Goal: Transaction & Acquisition: Book appointment/travel/reservation

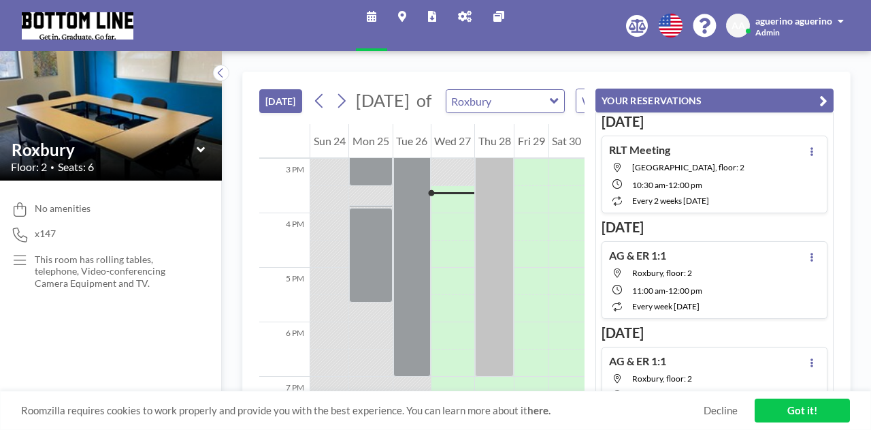
scroll to position [817, 0]
click at [337, 111] on icon at bounding box center [341, 101] width 13 height 20
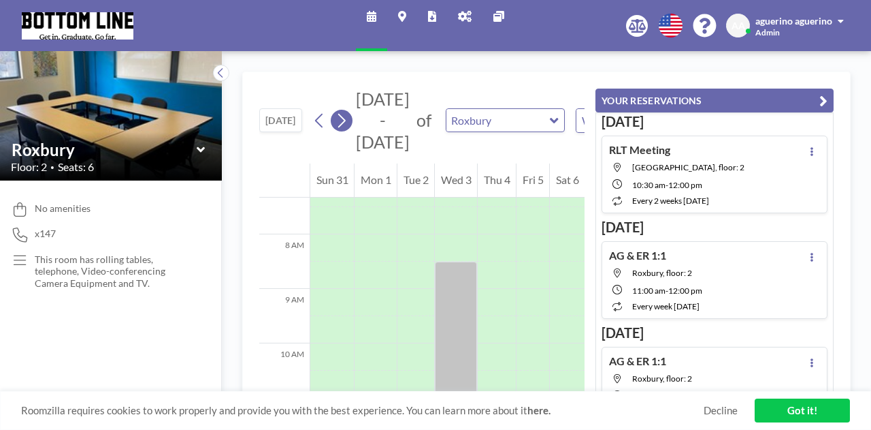
scroll to position [408, 0]
click at [337, 114] on icon at bounding box center [341, 120] width 13 height 20
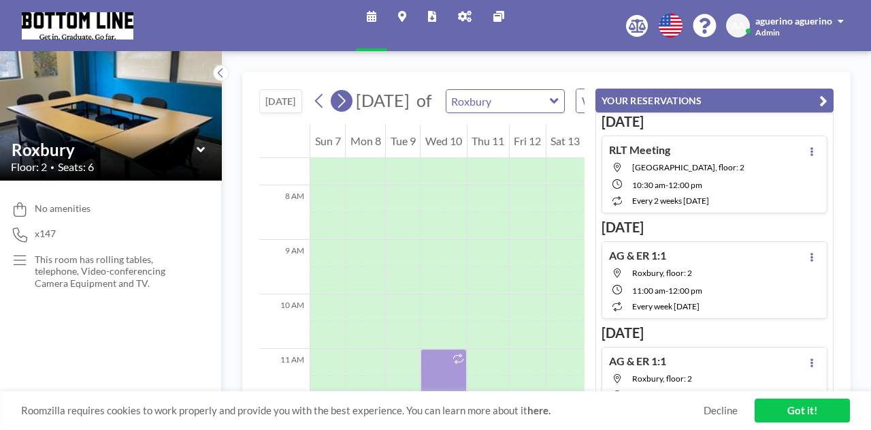
click at [337, 111] on icon at bounding box center [341, 101] width 13 height 20
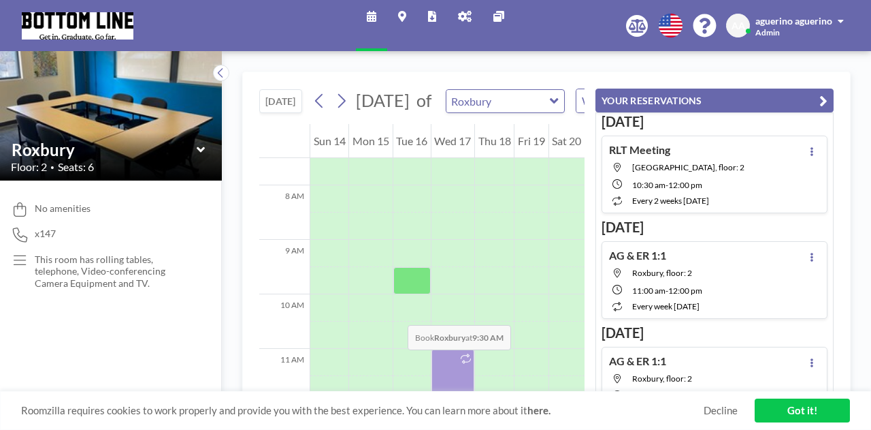
scroll to position [476, 0]
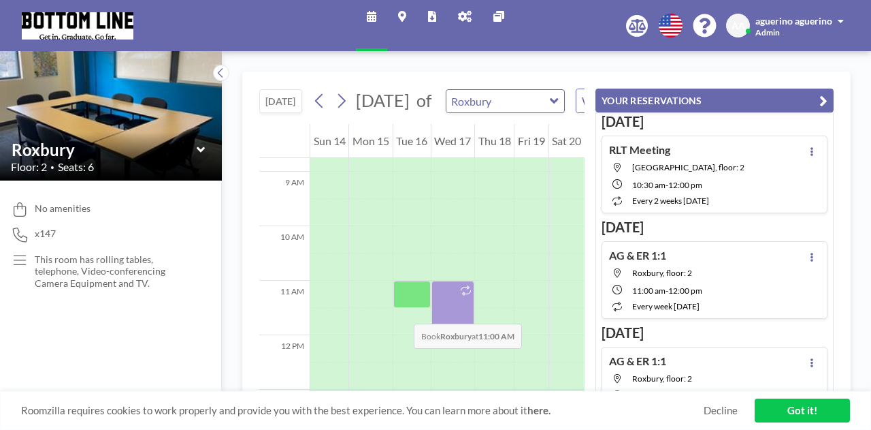
click at [400, 308] on div at bounding box center [411, 293] width 37 height 27
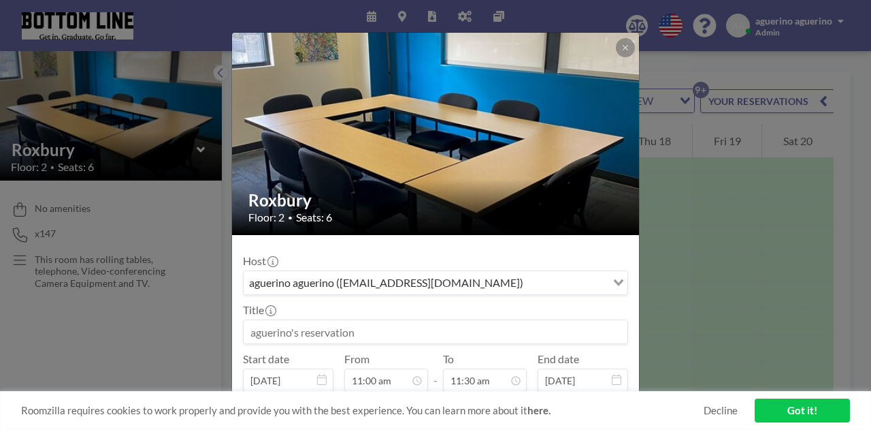
click at [393, 280] on div "aguerino aguerino ([EMAIL_ADDRESS][DOMAIN_NAME])" at bounding box center [425, 281] width 363 height 20
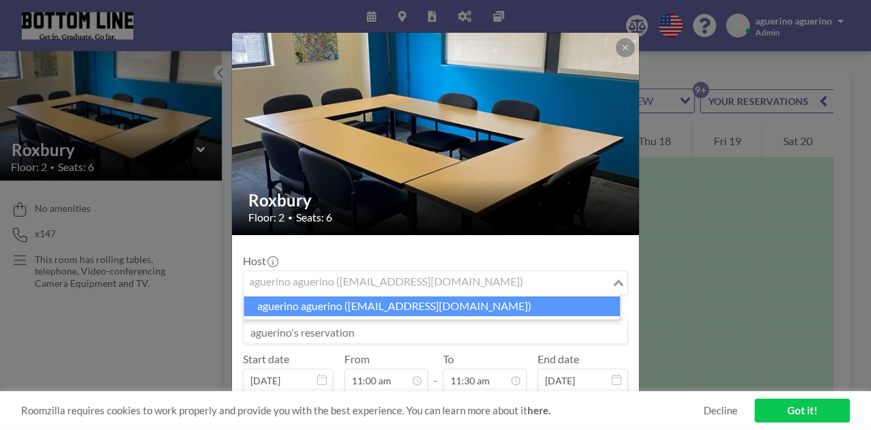
click at [372, 302] on li "aguerino aguerino ([EMAIL_ADDRESS][DOMAIN_NAME])" at bounding box center [432, 306] width 376 height 20
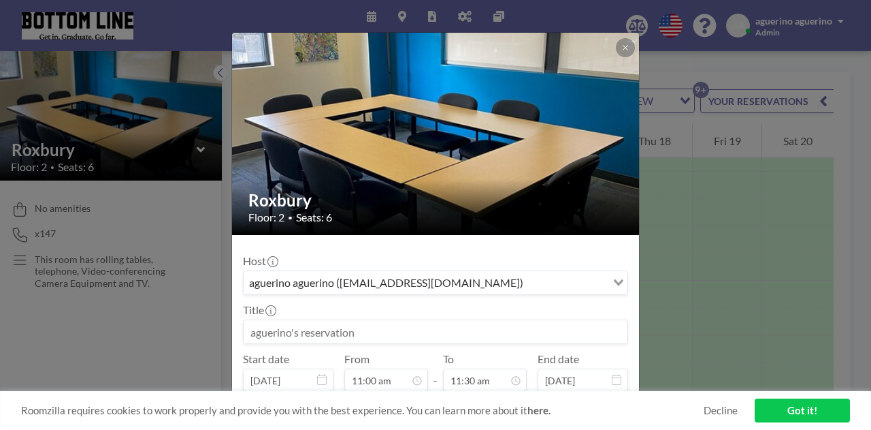
click at [360, 327] on input at bounding box center [436, 331] width 384 height 23
paste input "Deep Dive Finalization & Run Through"
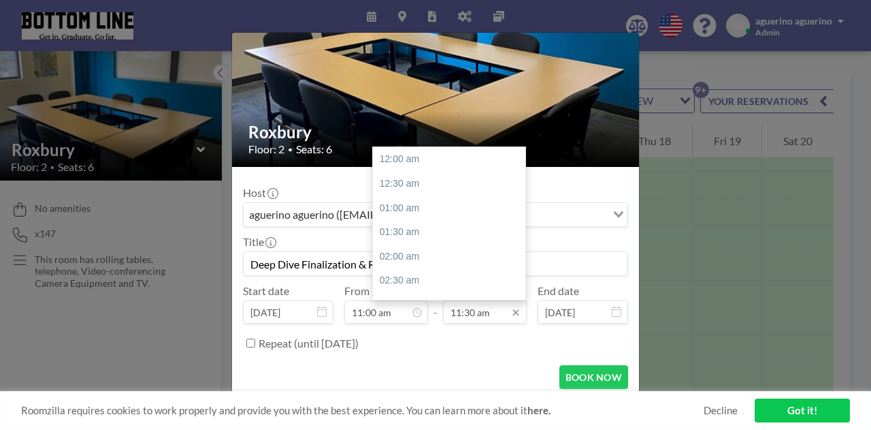
scroll to position [557, 0]
type input "Deep Dive Finalization & Run Through"
click at [490, 317] on input "11:30 am" at bounding box center [485, 311] width 84 height 23
click at [433, 182] on div "12:00 pm" at bounding box center [452, 184] width 159 height 25
type input "12:00 pm"
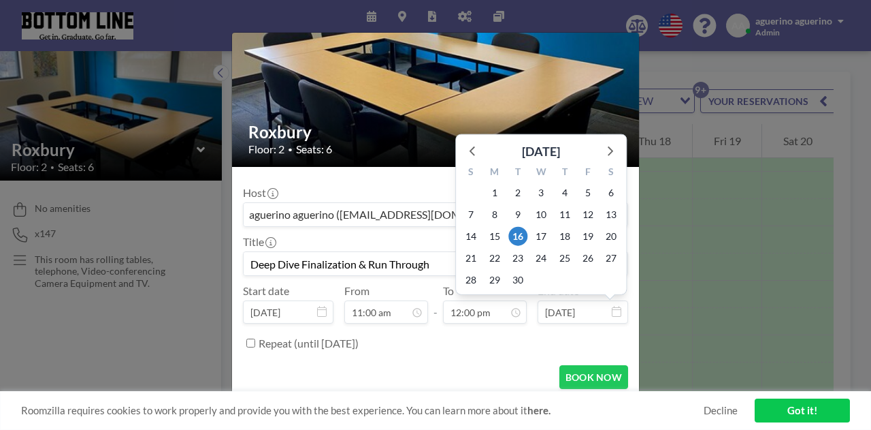
scroll to position [68, 0]
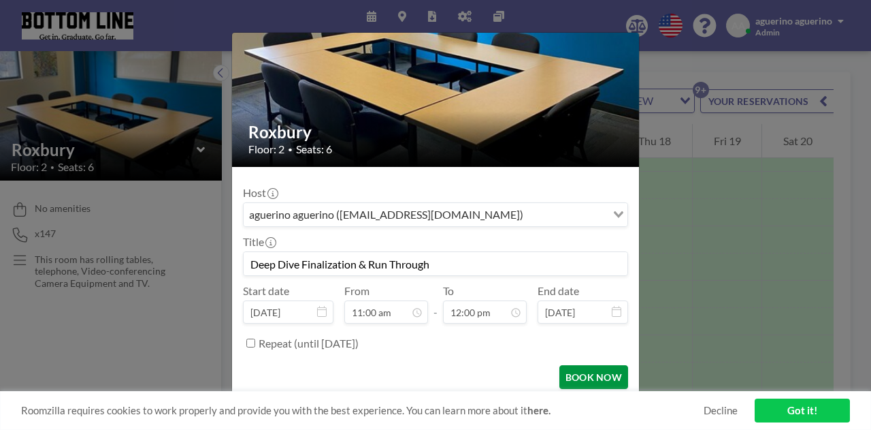
click at [581, 382] on button "BOOK NOW" at bounding box center [594, 377] width 69 height 24
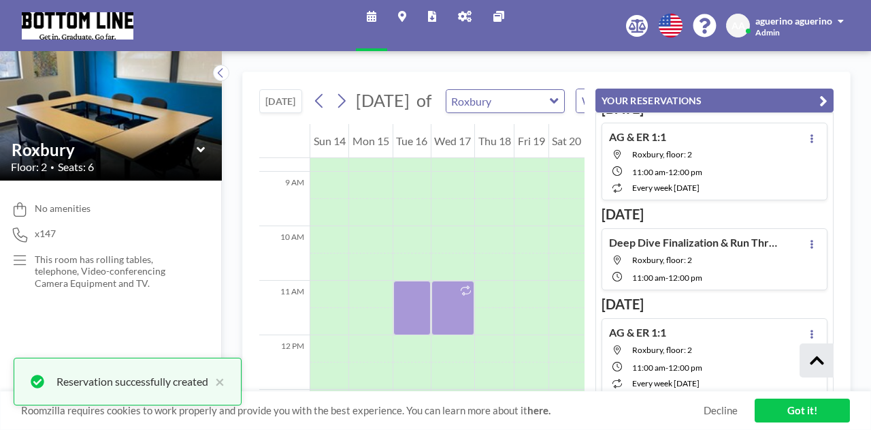
scroll to position [123, 0]
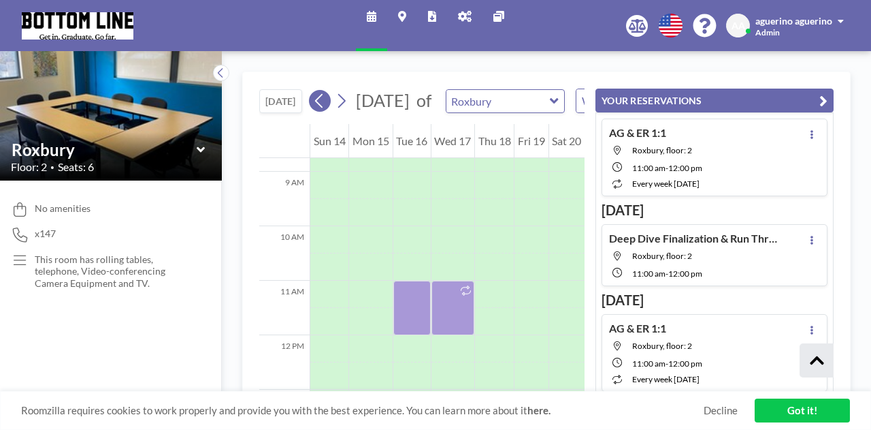
click at [319, 108] on icon at bounding box center [318, 101] width 7 height 14
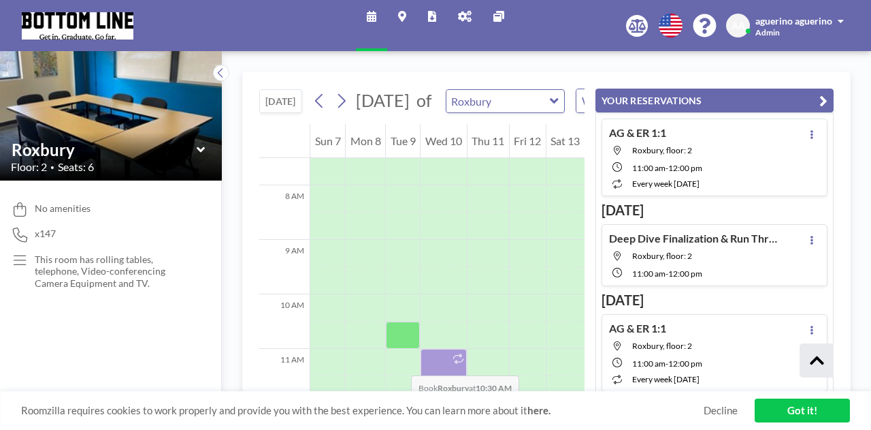
scroll to position [476, 0]
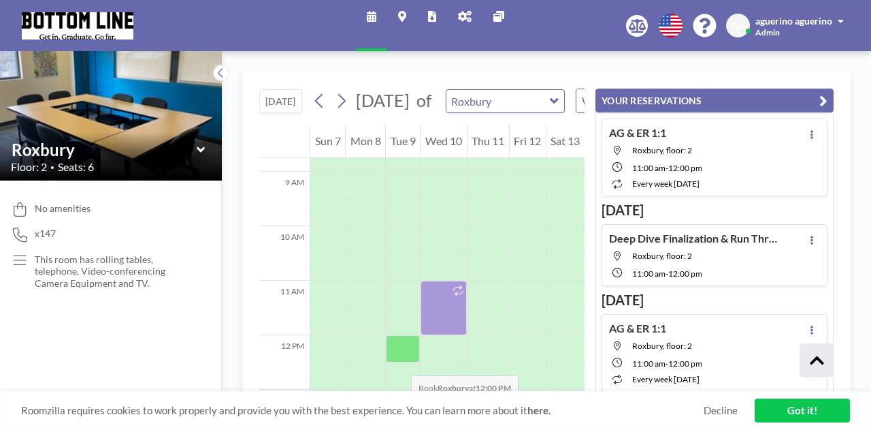
click at [398, 361] on div at bounding box center [403, 348] width 34 height 27
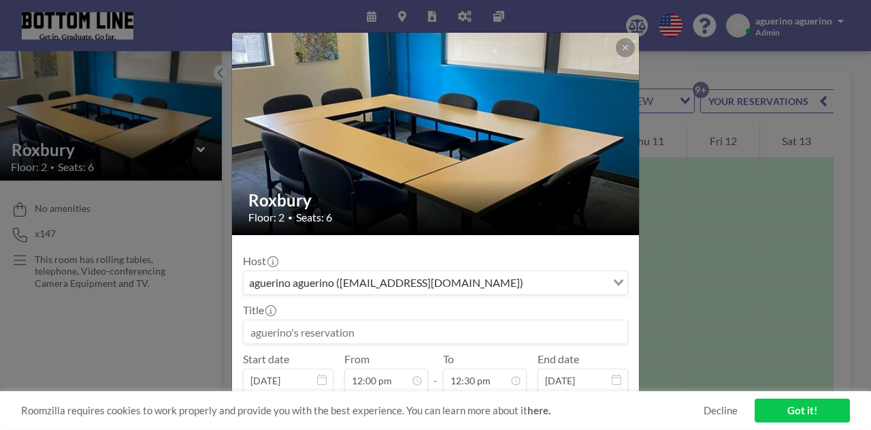
click at [338, 338] on input at bounding box center [436, 331] width 384 height 23
paste input "Deep Dive Finalization & Run Through"
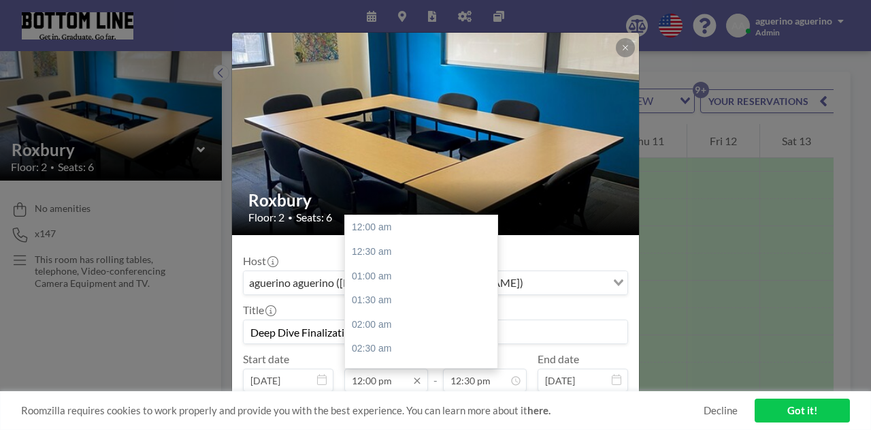
scroll to position [581, 0]
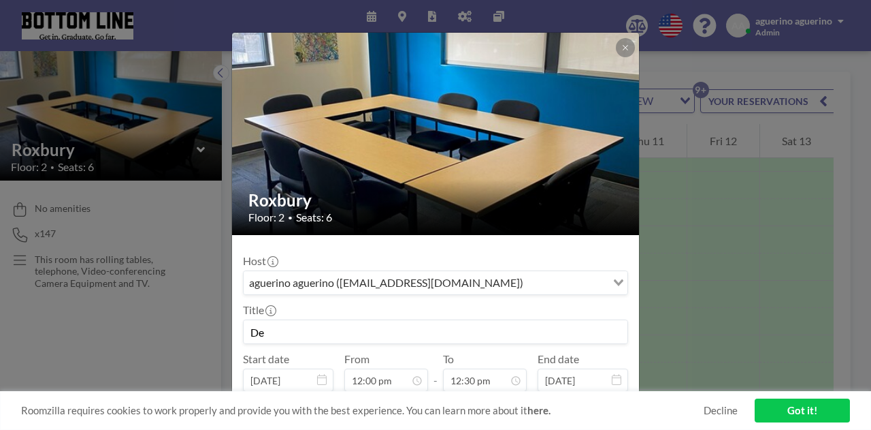
type input "D"
paste input "Office & Ops: Deep Dive Work Time"
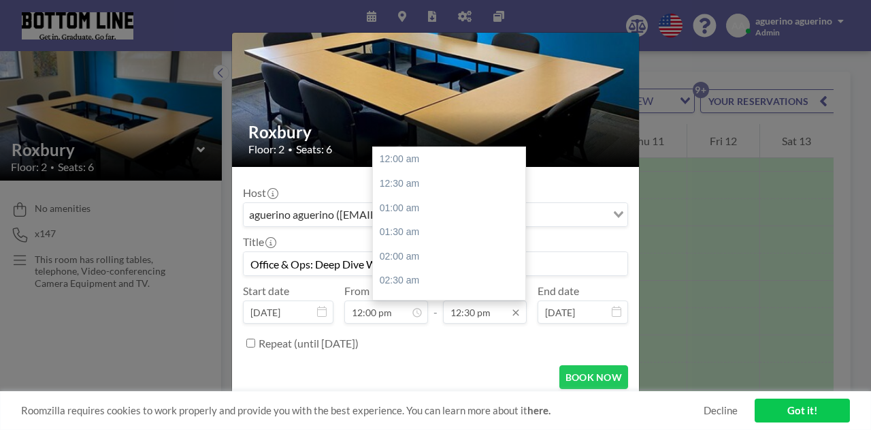
scroll to position [606, 0]
type input "Office & Ops: Deep Dive Work Time"
click at [436, 183] on div "01:00 pm" at bounding box center [452, 184] width 159 height 25
type input "01:00 pm"
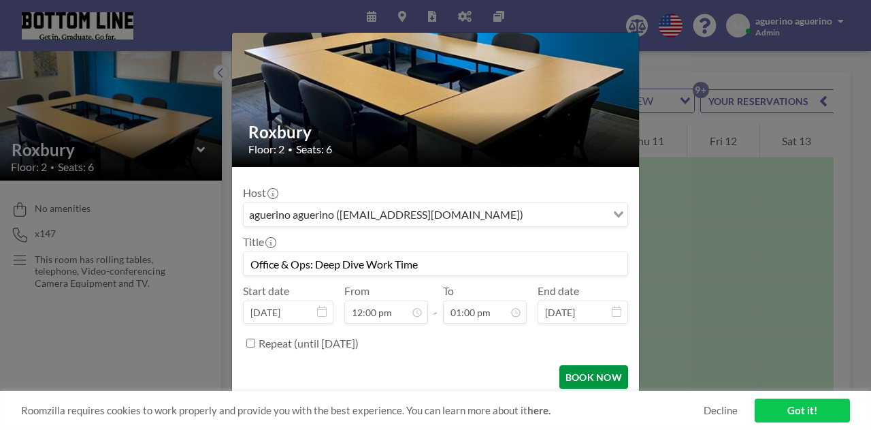
click at [604, 375] on button "BOOK NOW" at bounding box center [594, 377] width 69 height 24
